Goal: Information Seeking & Learning: Learn about a topic

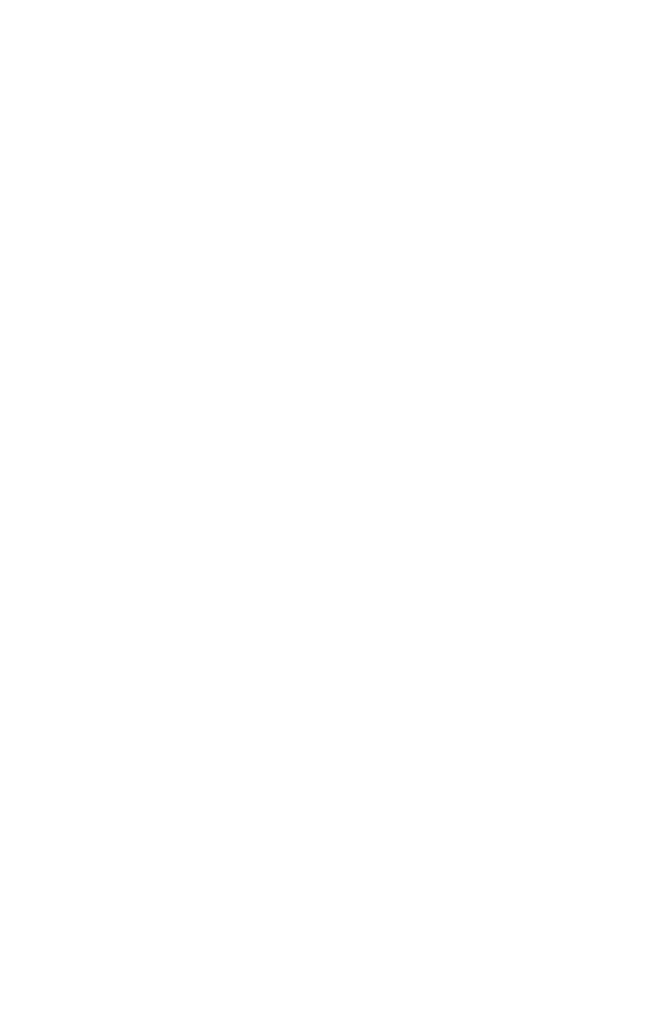
scroll to position [807, 0]
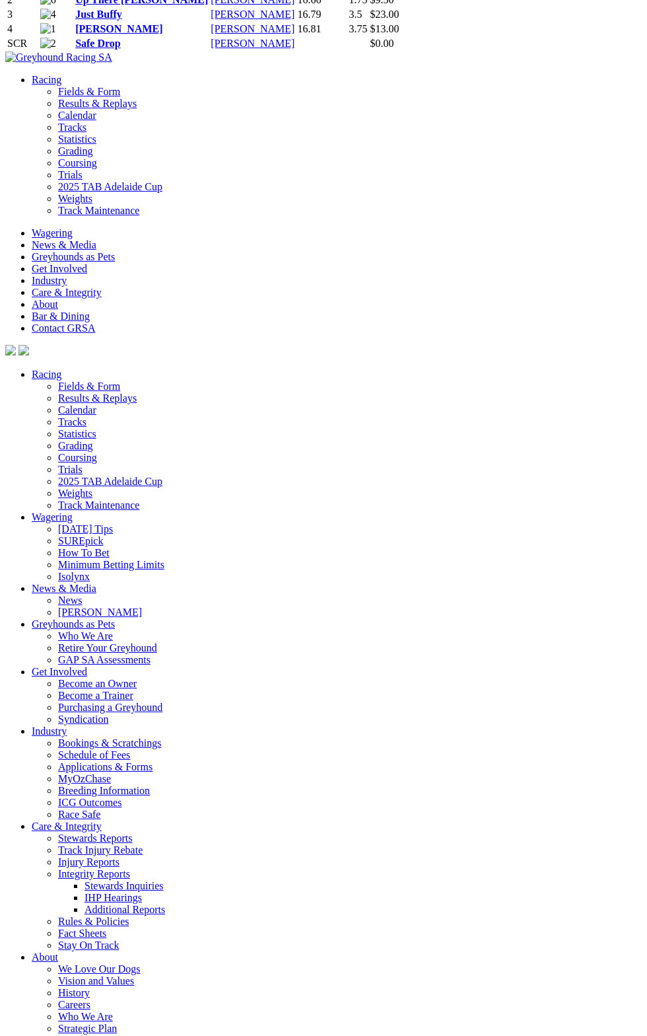
scroll to position [3989, 0]
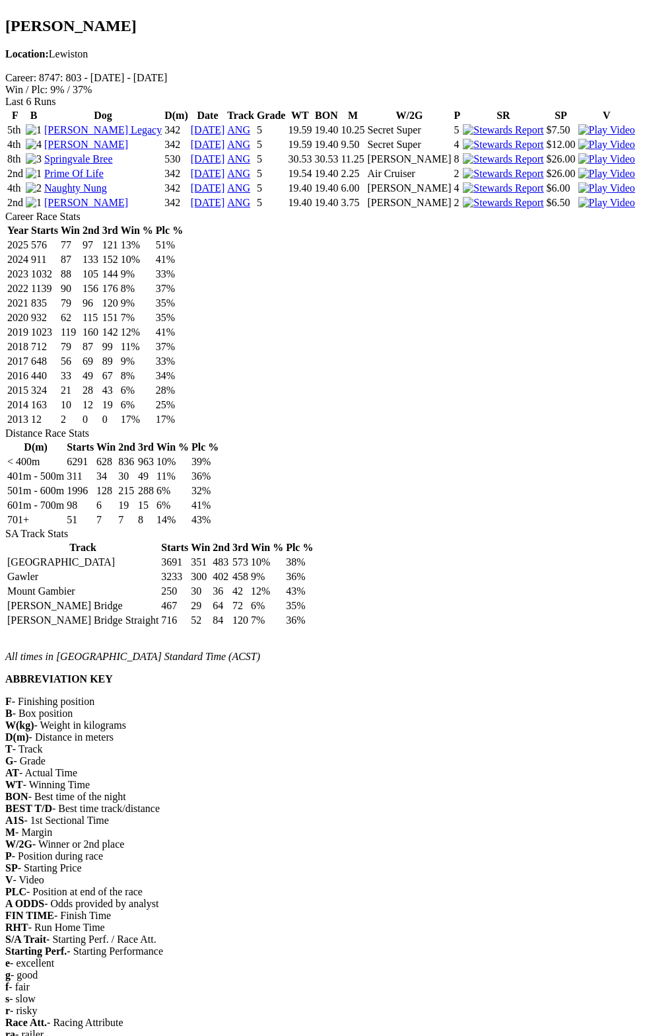
scroll to position [610, 0]
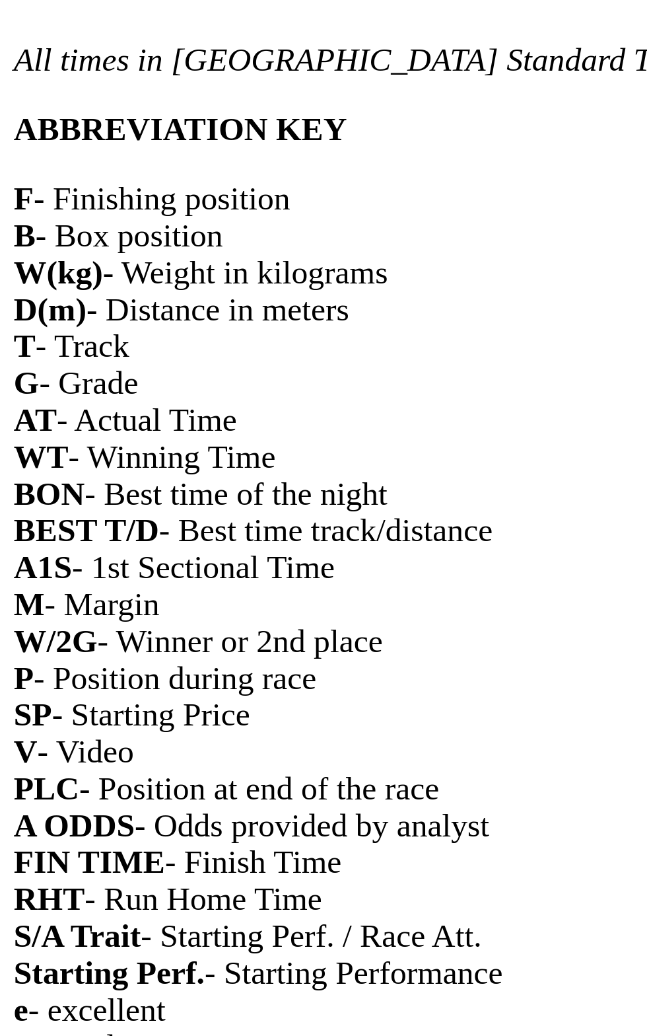
scroll to position [683, 0]
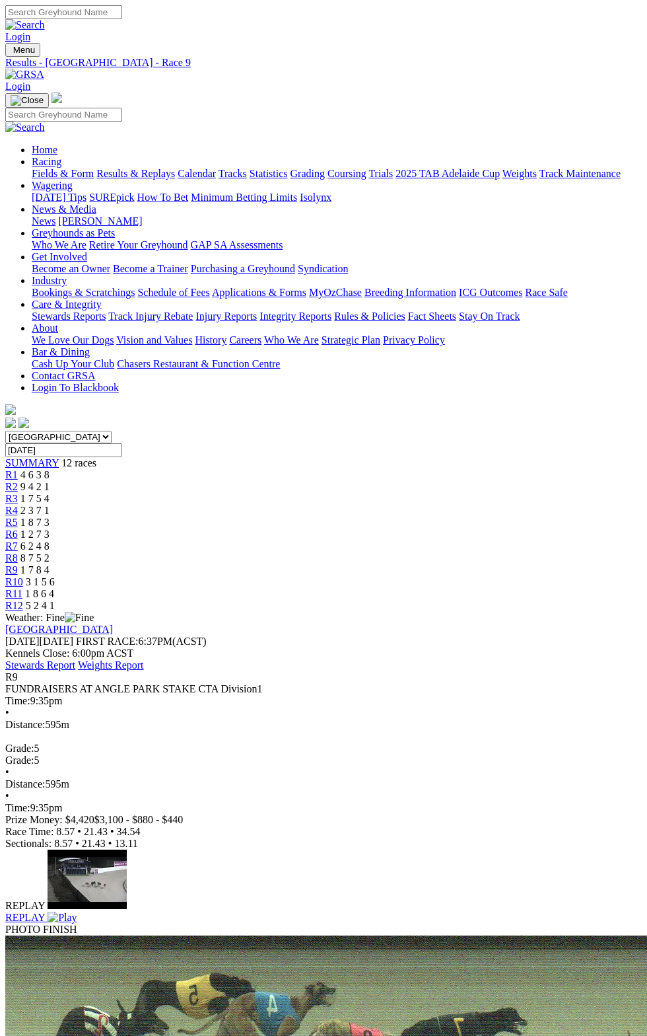
scroll to position [330, 0]
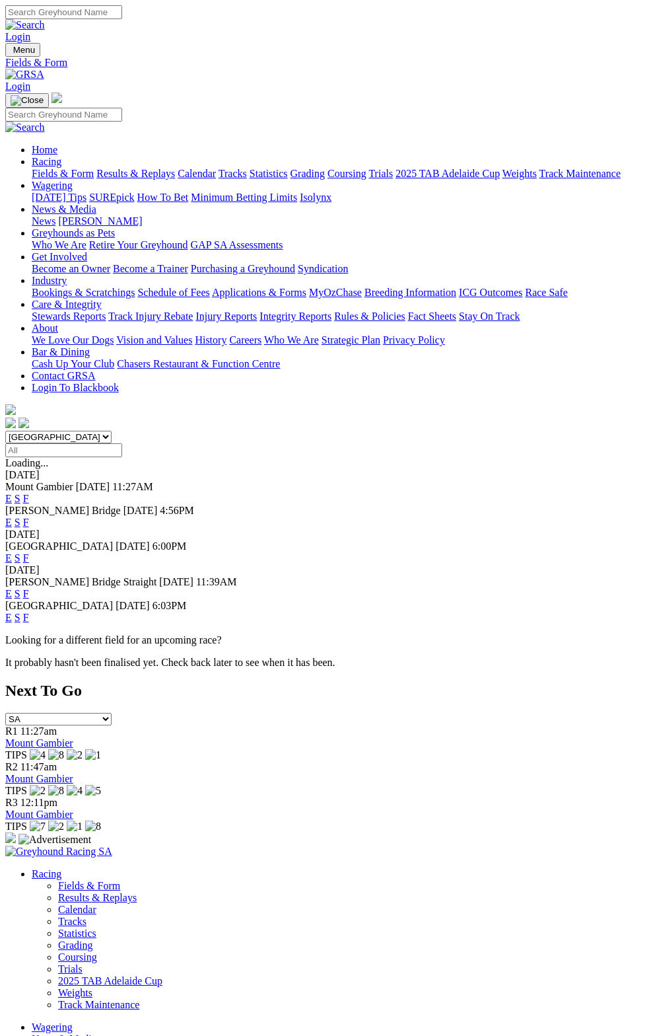
click at [29, 493] on link "F" at bounding box center [26, 498] width 6 height 11
click at [29, 517] on link "F" at bounding box center [26, 522] width 6 height 11
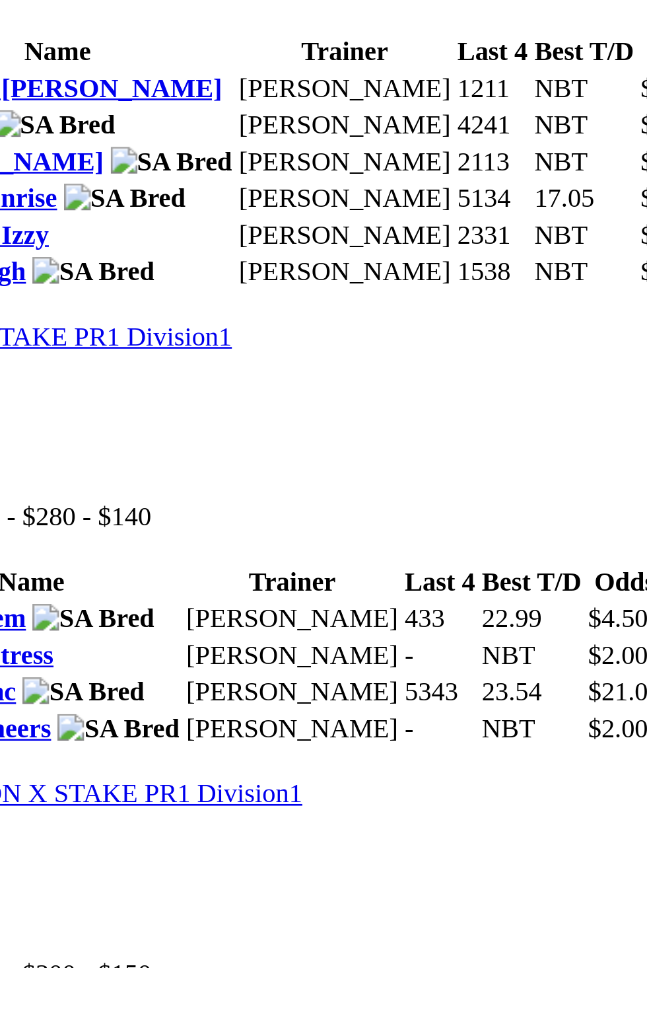
scroll to position [106, 0]
